Goal: Navigation & Orientation: Understand site structure

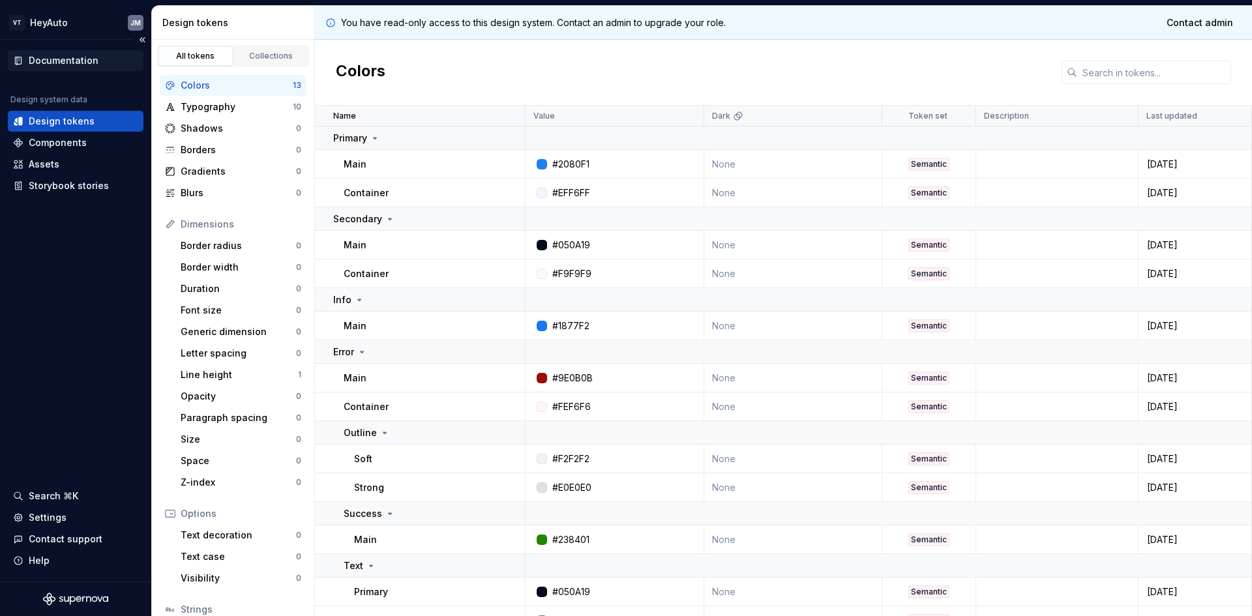
click at [45, 63] on div "Documentation" at bounding box center [64, 60] width 70 height 13
click at [52, 58] on div "Documentation" at bounding box center [64, 60] width 70 height 13
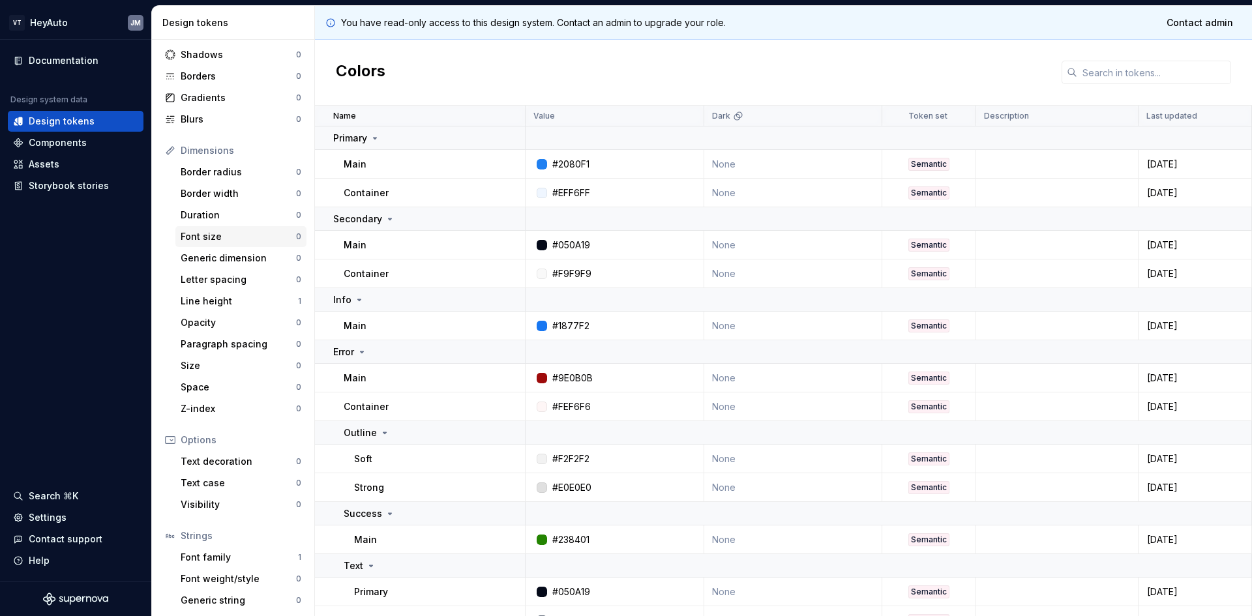
scroll to position [98, 0]
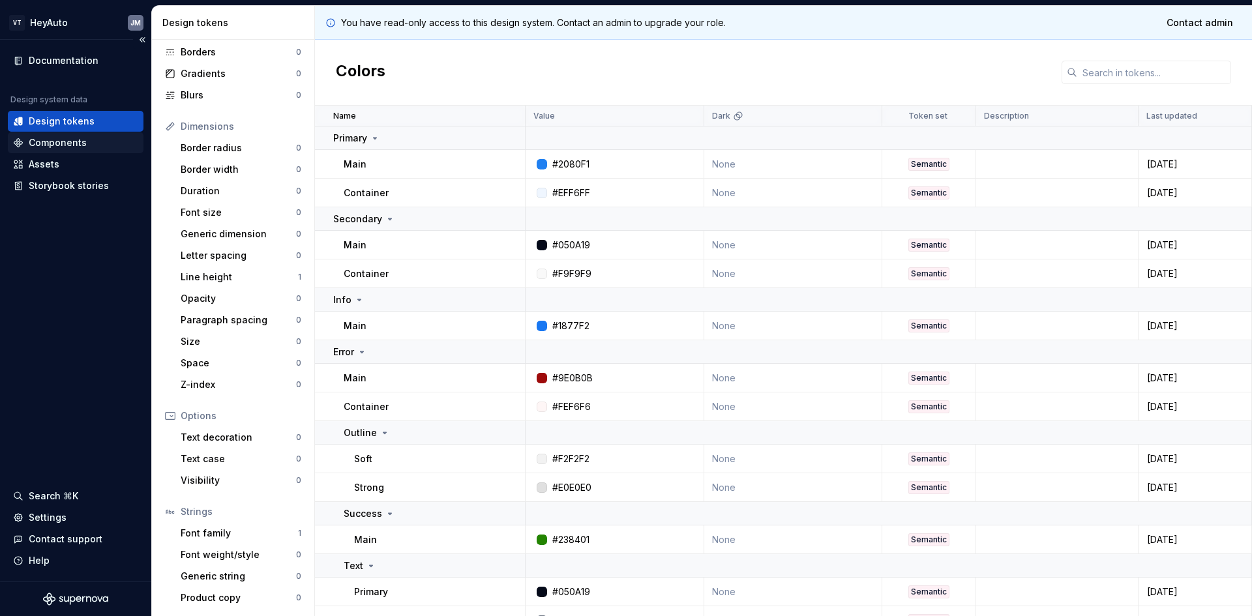
click at [80, 147] on div "Components" at bounding box center [58, 142] width 58 height 13
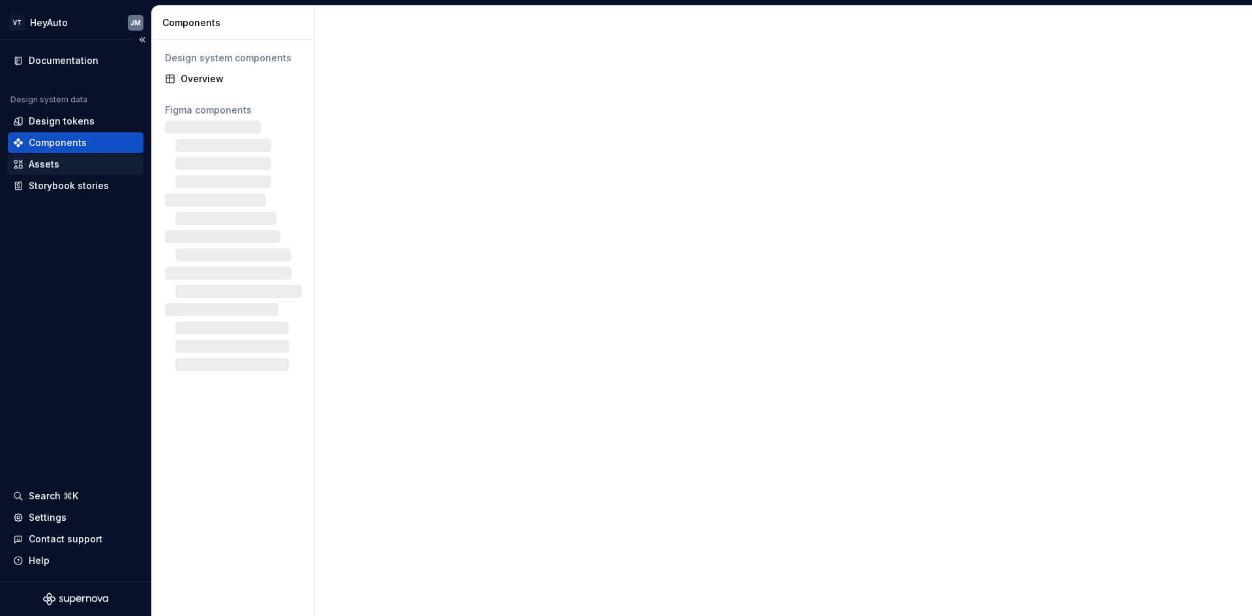
click at [59, 169] on div "Assets" at bounding box center [75, 164] width 125 height 13
